Goal: Find specific page/section: Find specific page/section

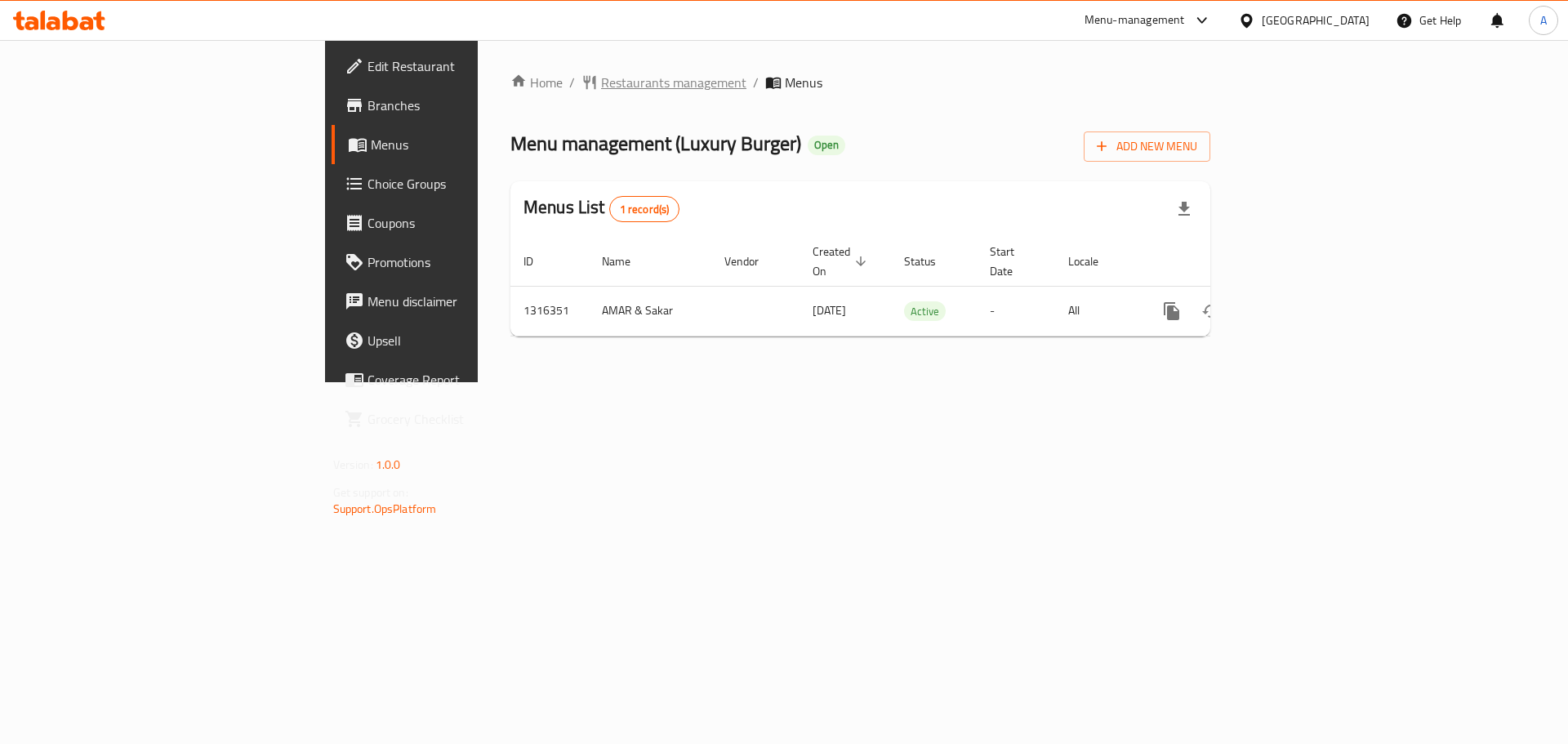
click at [601, 83] on span "Restaurants management" at bounding box center [674, 82] width 146 height 19
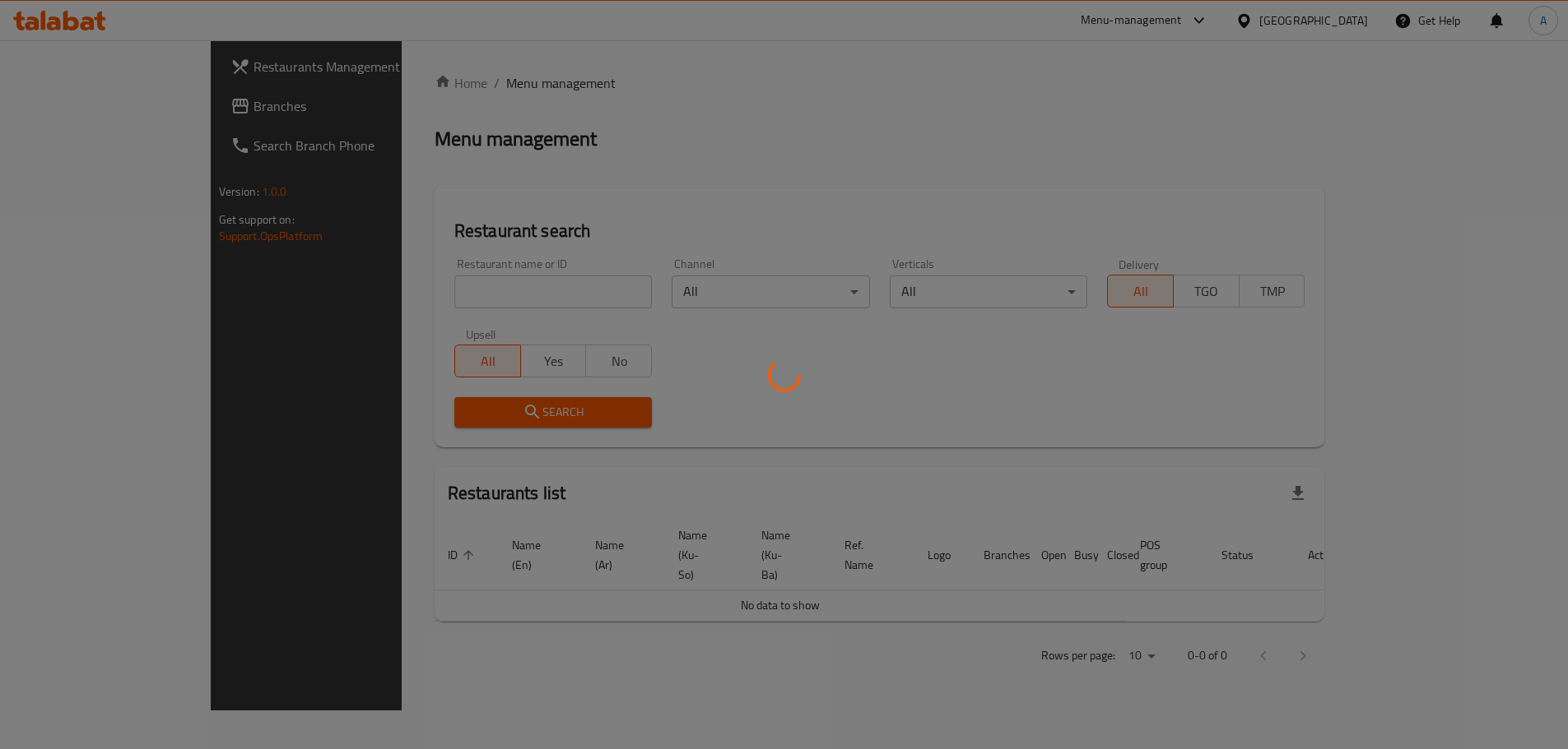
click at [211, 106] on div "Restaurants Management Branches Search Branch Phone Version: 1.0.0 Get support …" at bounding box center [784, 376] width 1147 height 671
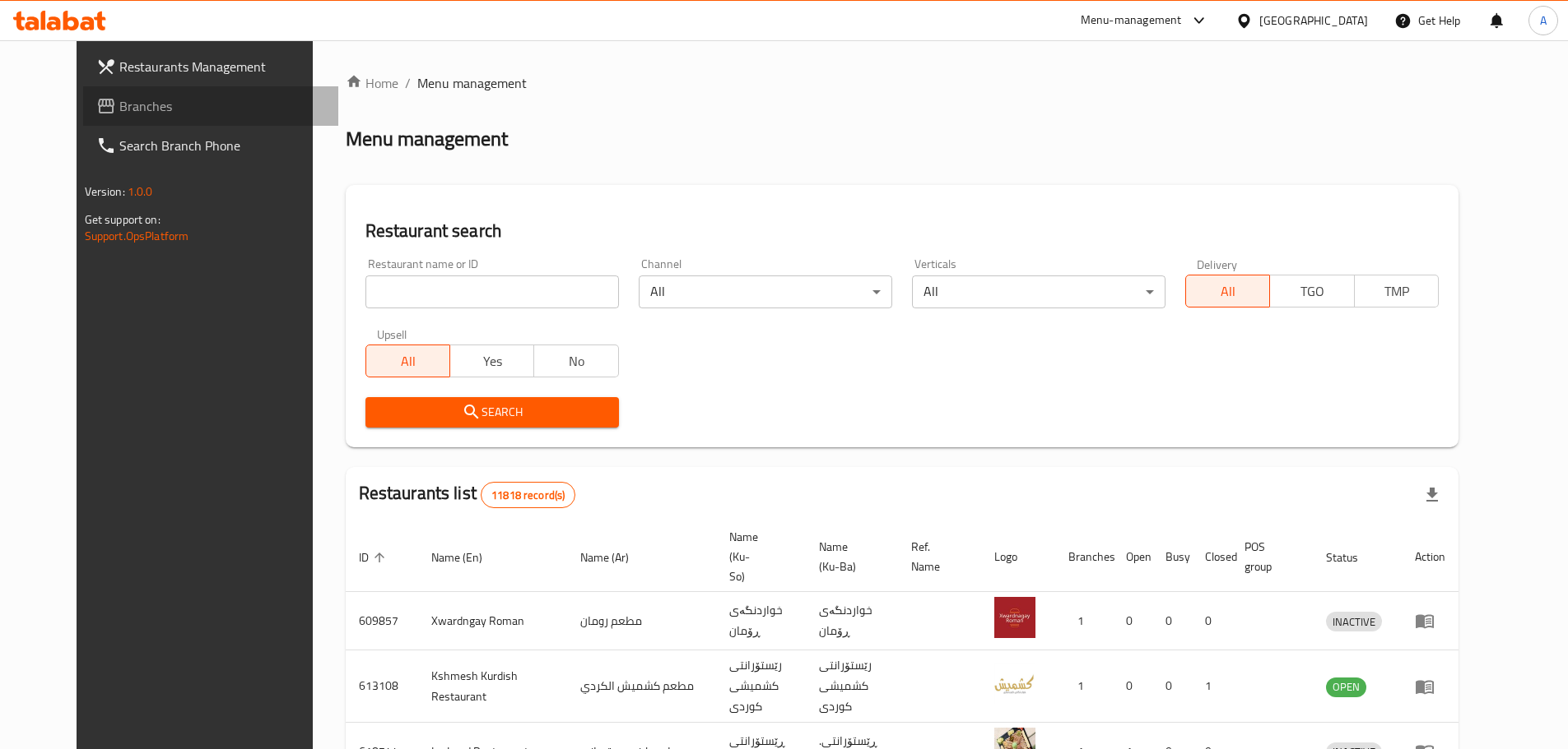
click at [120, 106] on span "Branches" at bounding box center [223, 105] width 206 height 19
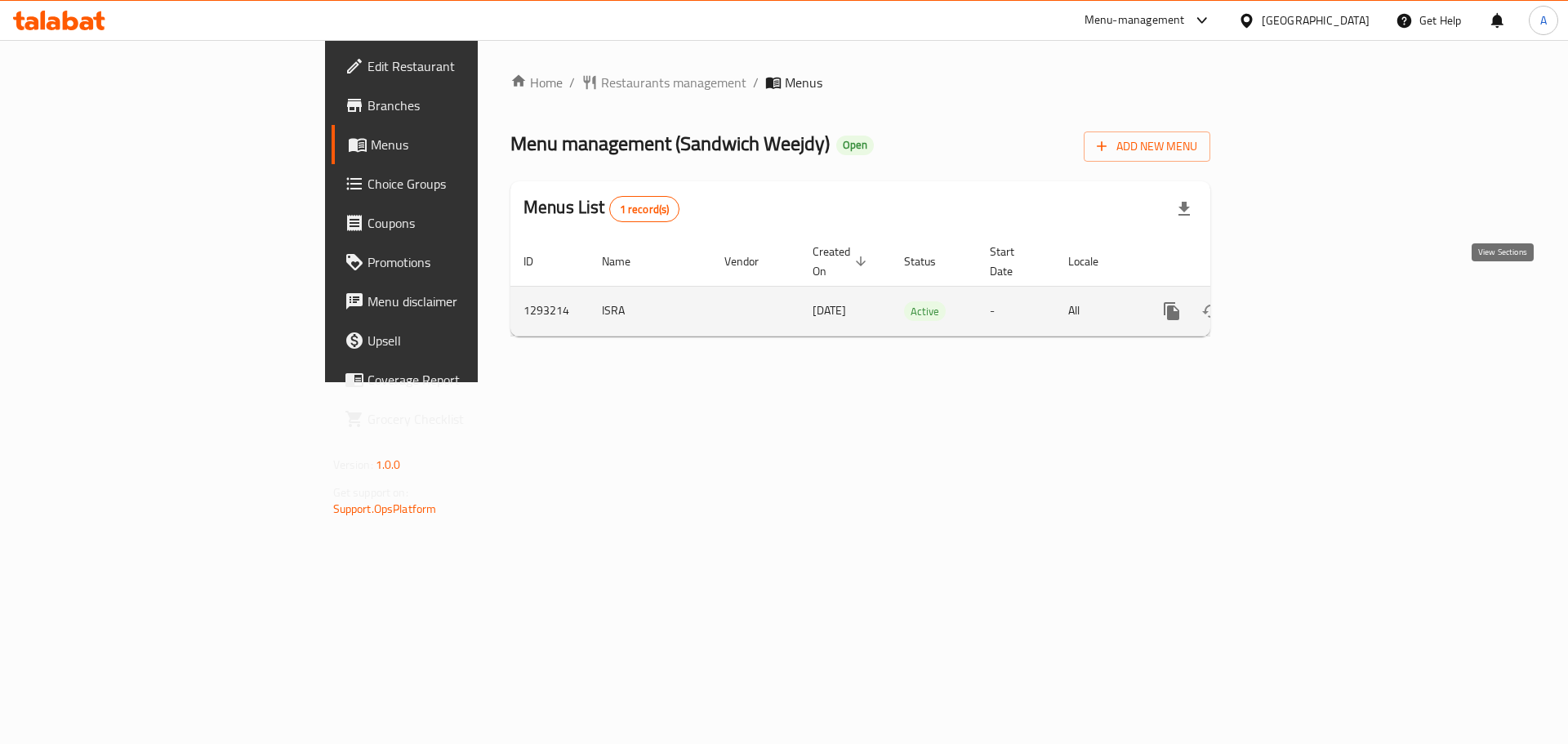
click at [1309, 291] on link "enhanced table" at bounding box center [1289, 310] width 39 height 39
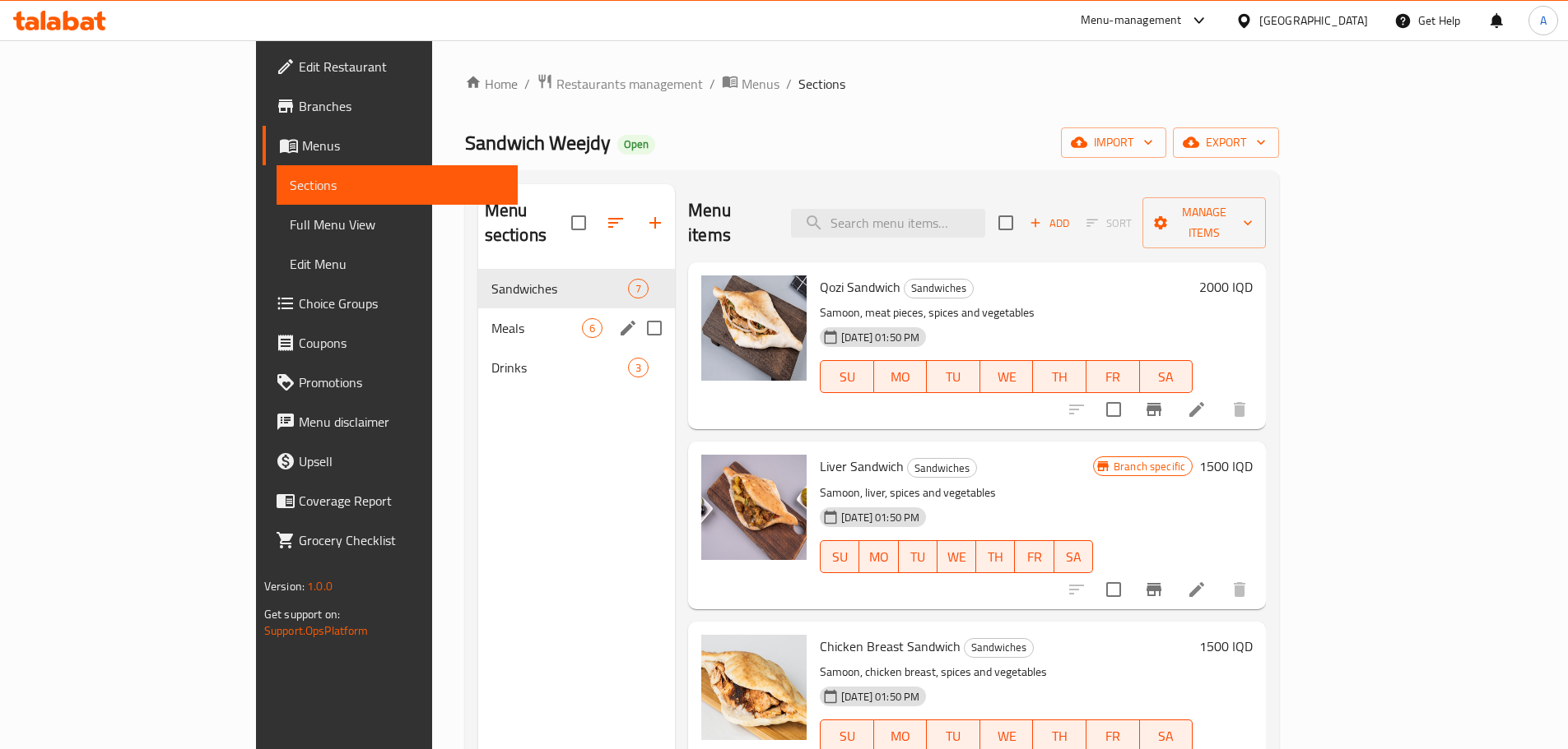
click at [478, 308] on div "Meals 6" at bounding box center [576, 328] width 196 height 40
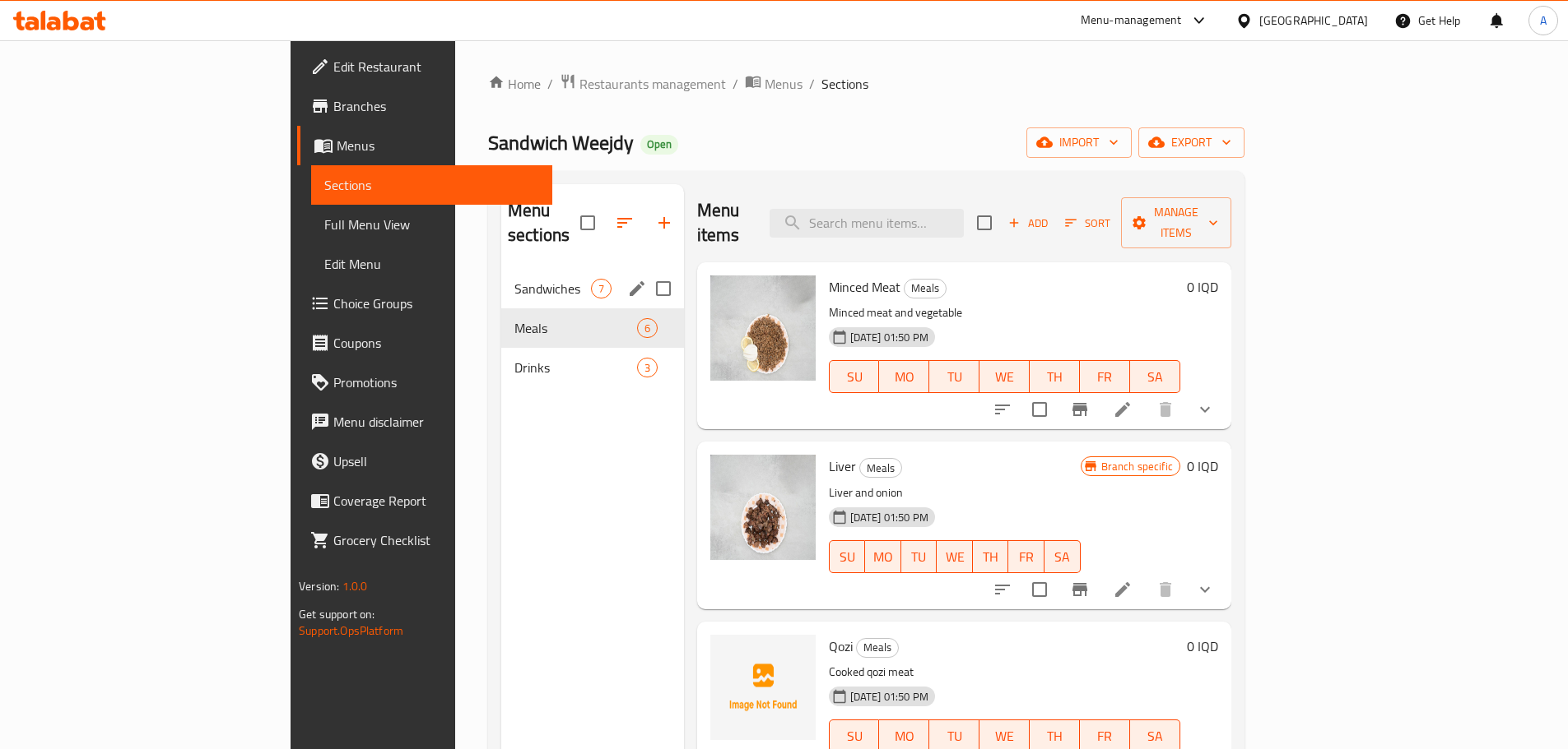
click at [501, 276] on div "Sandwiches 7" at bounding box center [592, 288] width 183 height 40
